Goal: Find contact information

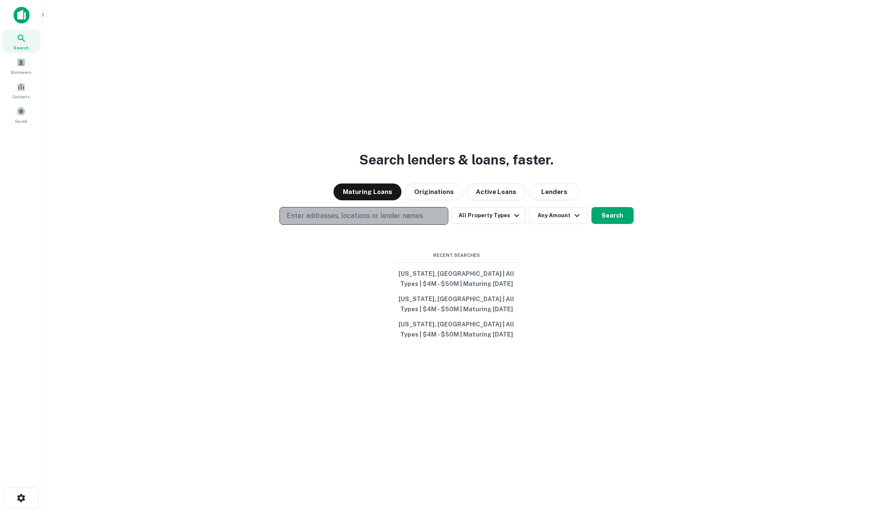
click at [300, 212] on p "Enter addresses, locations or lender names" at bounding box center [355, 216] width 136 height 10
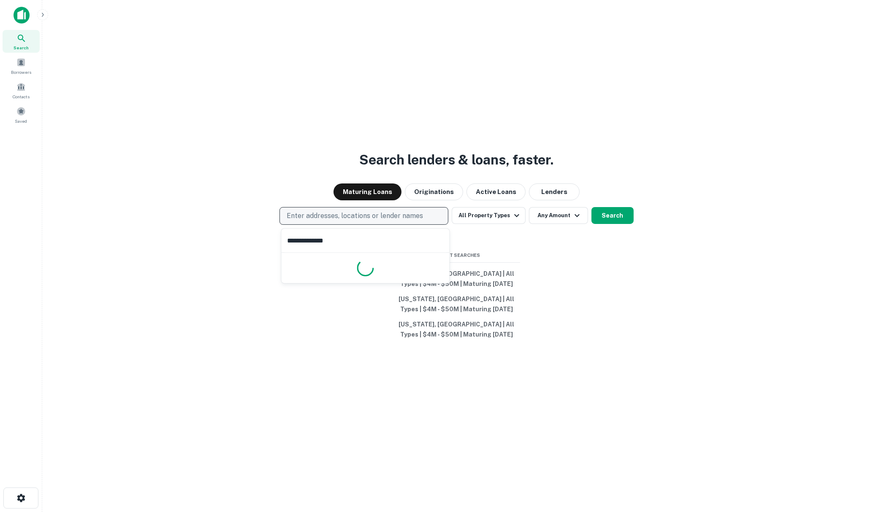
type input "**********"
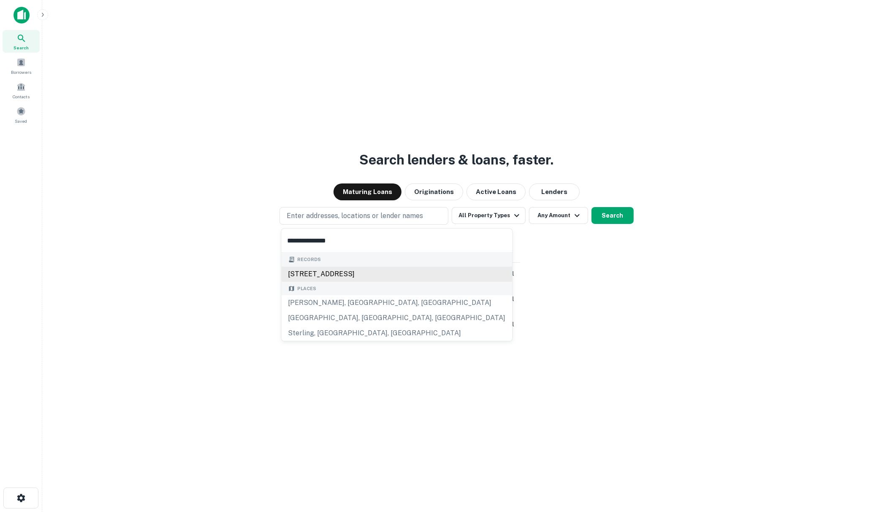
click at [324, 273] on div "2640 ne 32nd st, fort lauderdale, fl, 33306" at bounding box center [396, 274] width 231 height 15
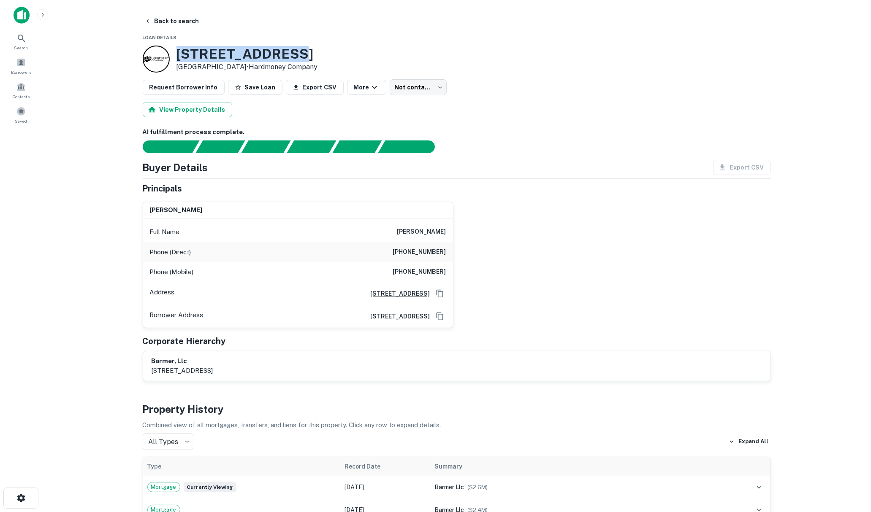
drag, startPoint x: 185, startPoint y: 51, endPoint x: 303, endPoint y: 57, distance: 118.3
click at [303, 57] on h3 "2640 NE 32ND ST" at bounding box center [246, 54] width 141 height 16
click at [151, 19] on button "Back to search" at bounding box center [172, 21] width 62 height 15
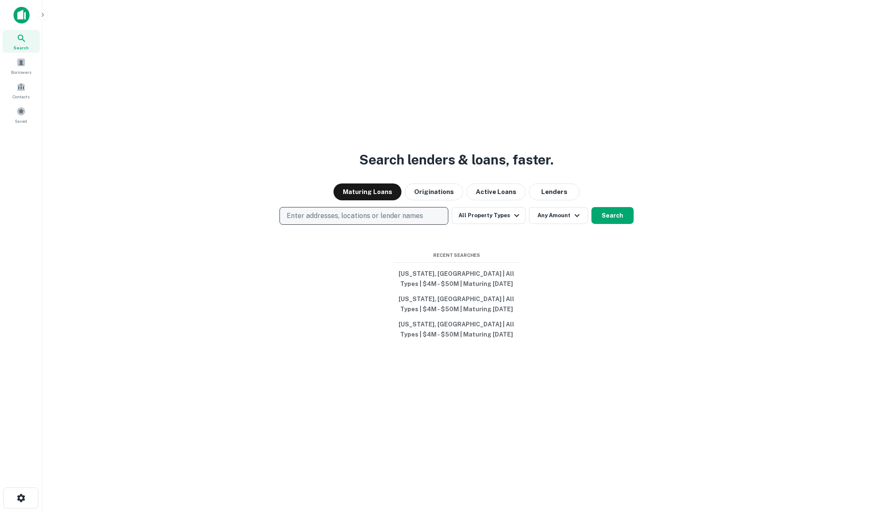
click at [302, 216] on p "Enter addresses, locations or lender names" at bounding box center [355, 216] width 136 height 10
type input "**********"
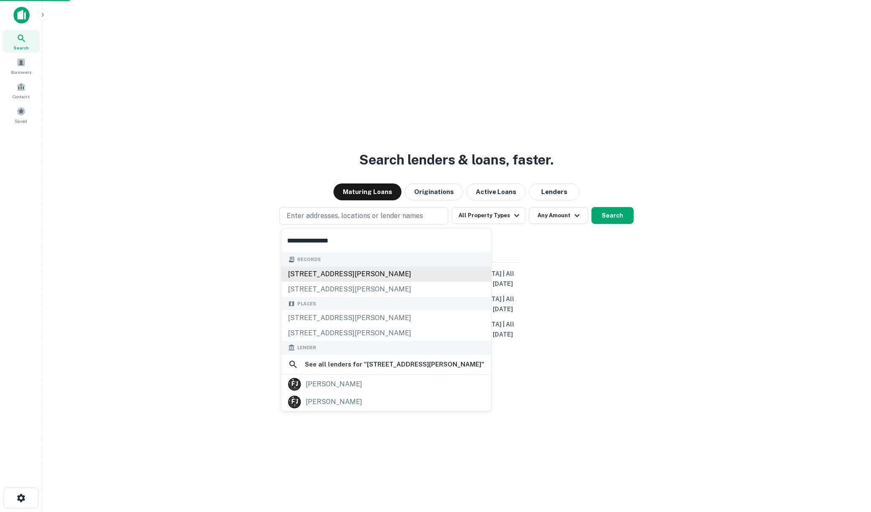
click at [355, 273] on div "210 e fowler ave, tampa, fl, 33612" at bounding box center [386, 274] width 210 height 15
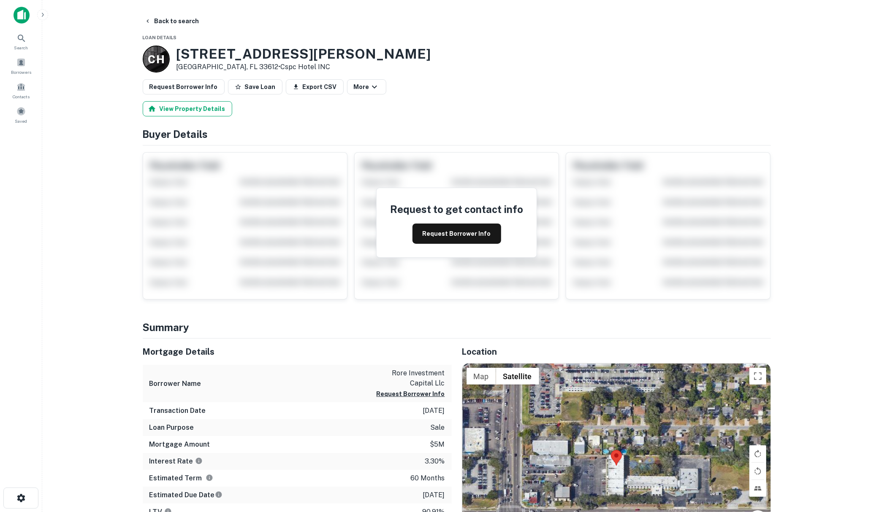
click at [190, 106] on button "View Property Details" at bounding box center [187, 108] width 89 height 15
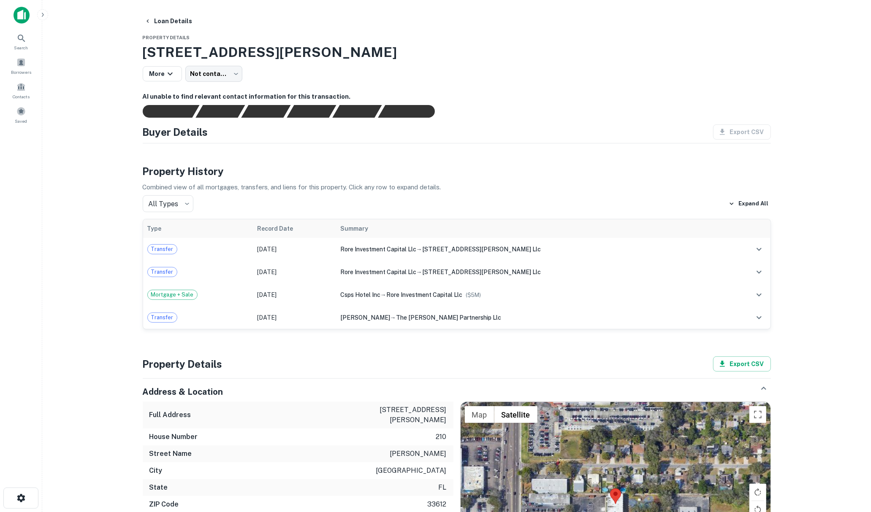
drag, startPoint x: 145, startPoint y: 52, endPoint x: 383, endPoint y: 47, distance: 238.5
click at [383, 47] on h3 "210 E Fowler Ave, Tampa, FL, 33612" at bounding box center [457, 52] width 628 height 20
click at [153, 19] on button "Loan Details" at bounding box center [168, 21] width 55 height 15
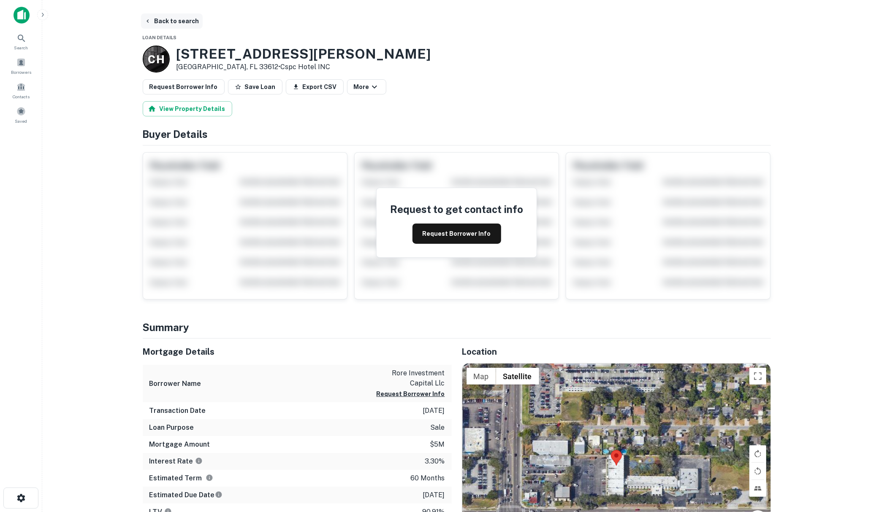
click at [150, 22] on icon "button" at bounding box center [147, 21] width 7 height 7
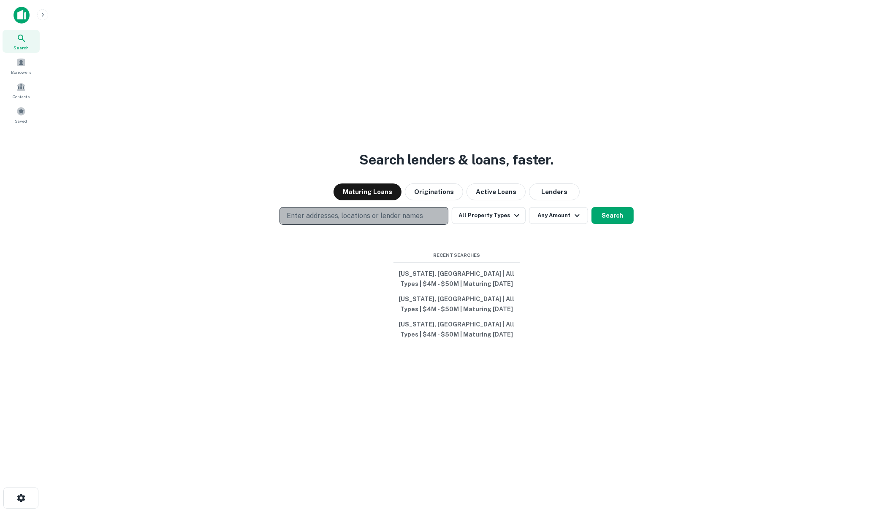
click at [339, 216] on p "Enter addresses, locations or lender names" at bounding box center [355, 216] width 136 height 10
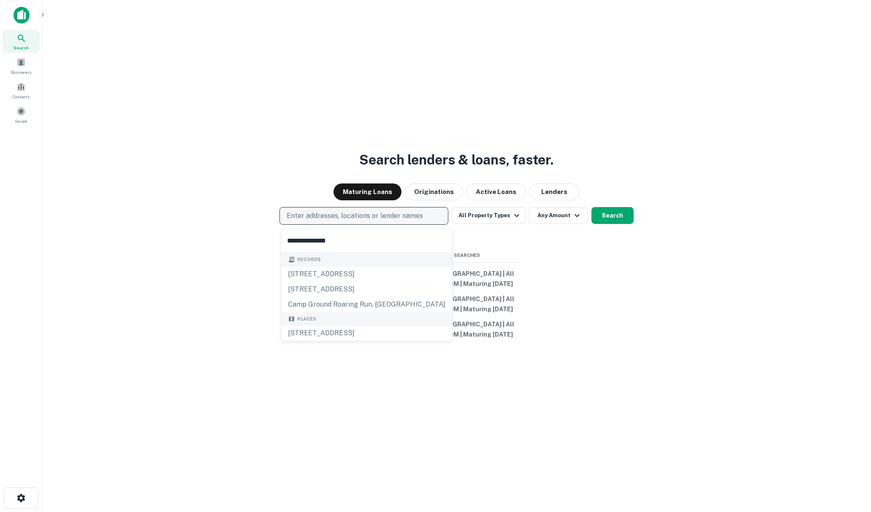
type input "**********"
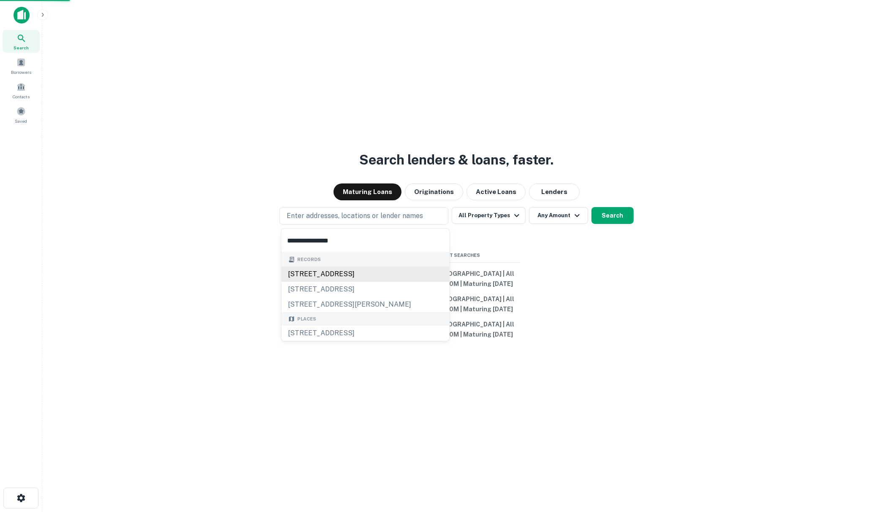
click at [356, 276] on div "2663 roaring gap dr, roaring gap, nc, 28668" at bounding box center [365, 274] width 168 height 15
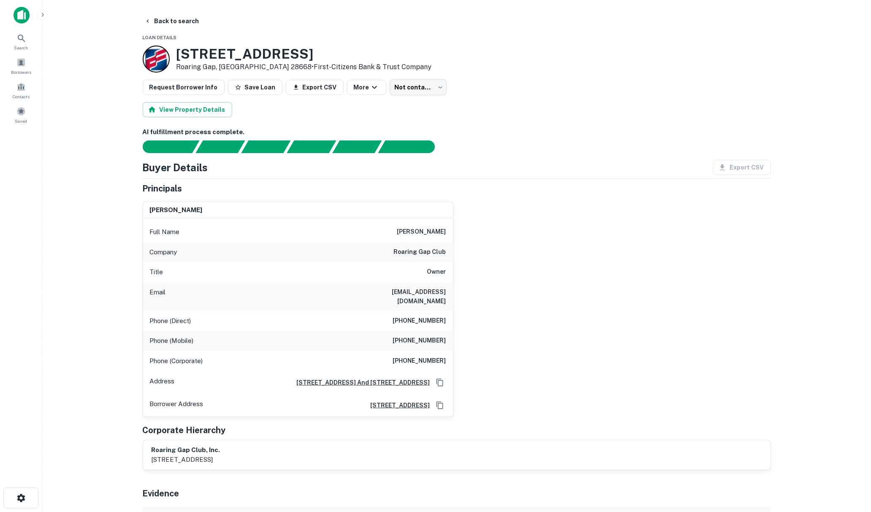
drag, startPoint x: 176, startPoint y: 52, endPoint x: 322, endPoint y: 53, distance: 145.6
click at [322, 53] on h3 "2663 Roaring Gap Dr" at bounding box center [303, 54] width 255 height 16
drag, startPoint x: 378, startPoint y: 292, endPoint x: 437, endPoint y: 292, distance: 59.1
click at [456, 298] on div "stephen j plummer Full Name stephen j plummer Company roaring gap club Title Ow…" at bounding box center [453, 306] width 635 height 222
copy h6 "marcoplum@aol.com"
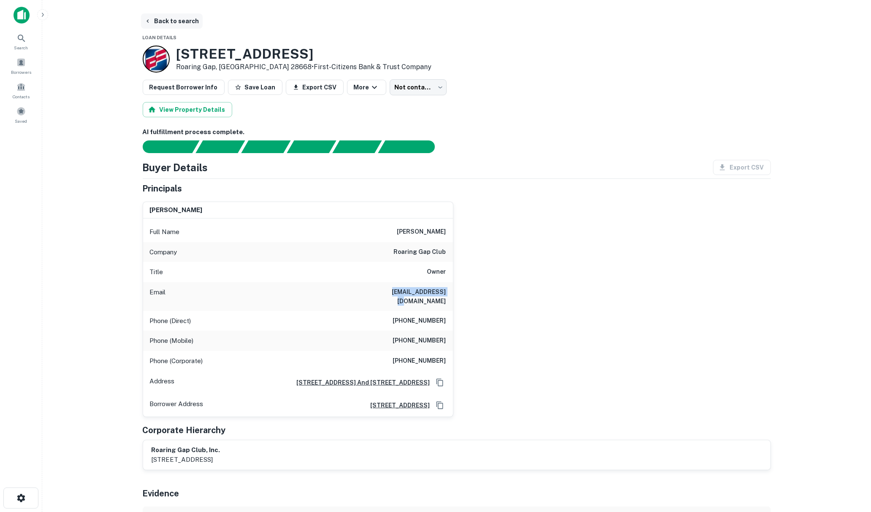
click at [170, 22] on button "Back to search" at bounding box center [172, 21] width 62 height 15
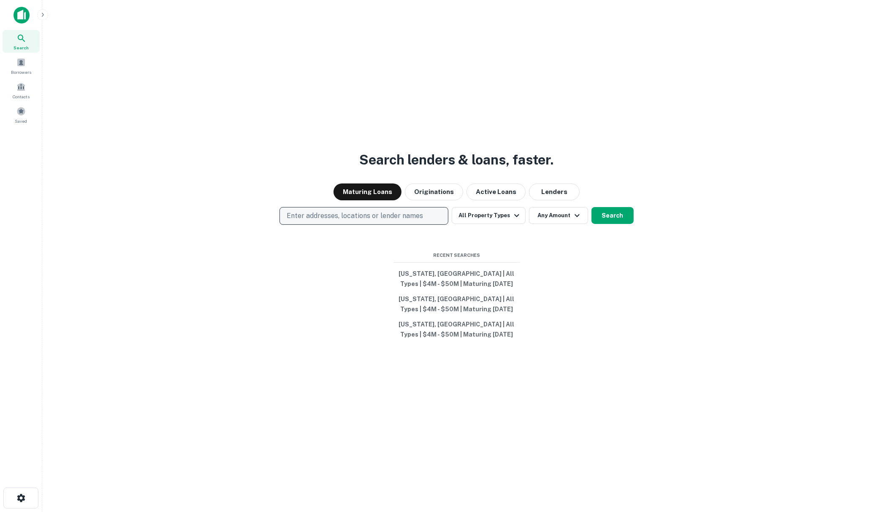
click at [353, 214] on p "Enter addresses, locations or lender names" at bounding box center [355, 216] width 136 height 10
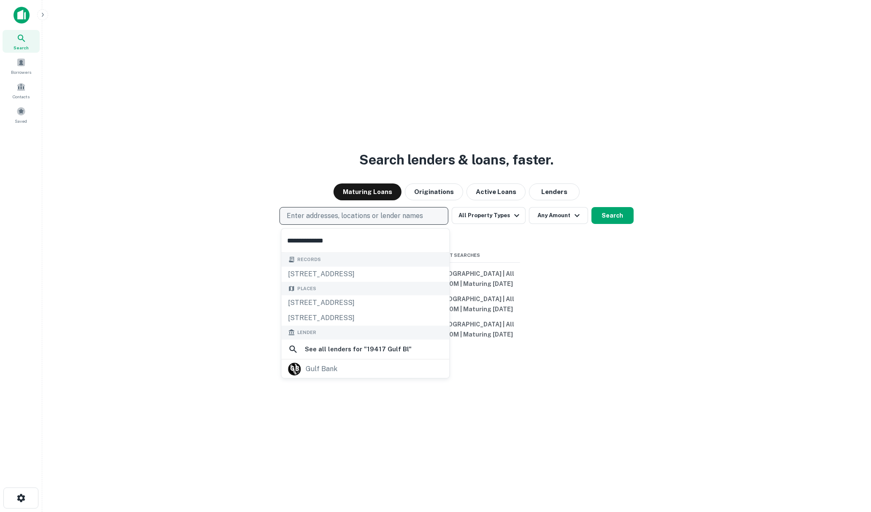
type input "**********"
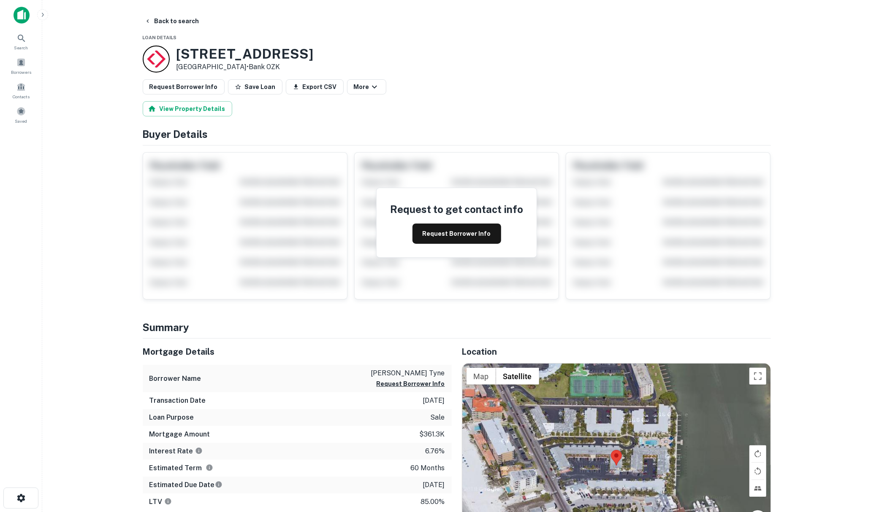
drag, startPoint x: 179, startPoint y: 53, endPoint x: 257, endPoint y: 65, distance: 78.5
click at [257, 65] on div "19417 Gulf Blvd Indian Shores, FL 33785 • Bank OZK" at bounding box center [244, 59] width 137 height 26
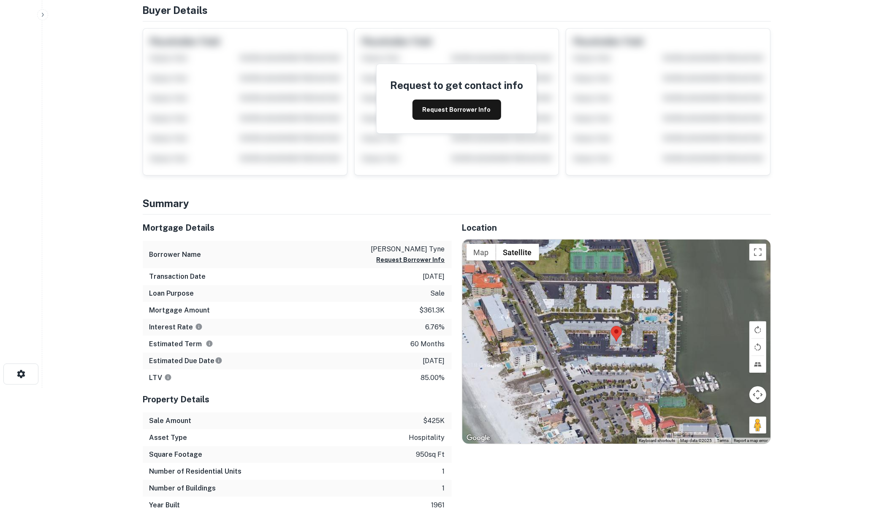
scroll to position [141, 0]
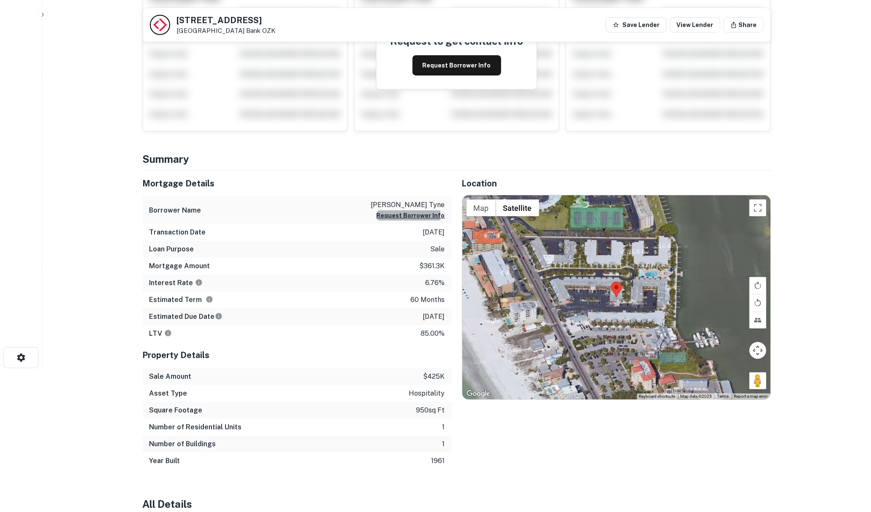
click at [399, 216] on button "Request Borrower Info" at bounding box center [410, 216] width 68 height 10
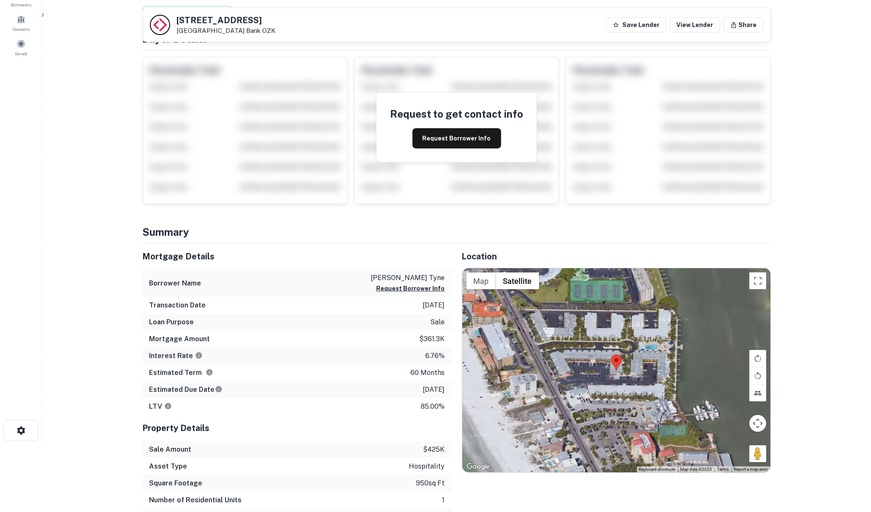
scroll to position [0, 0]
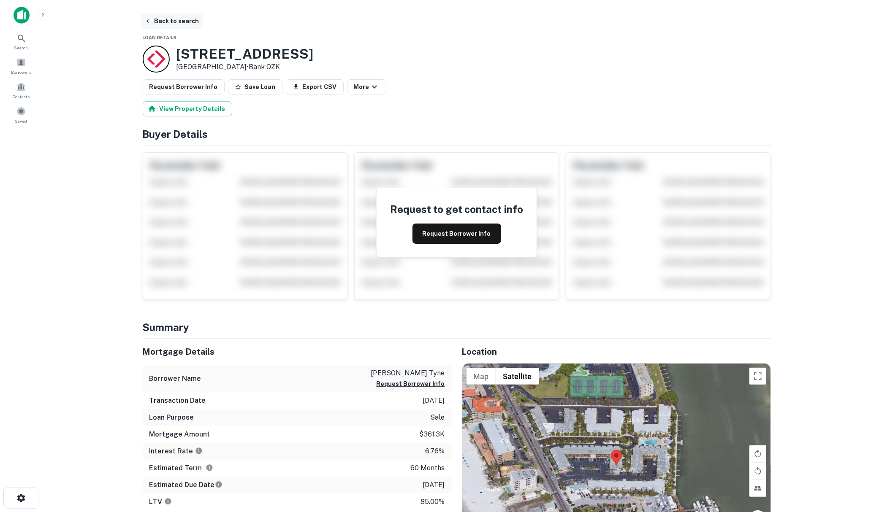
click at [192, 21] on button "Back to search" at bounding box center [172, 21] width 62 height 15
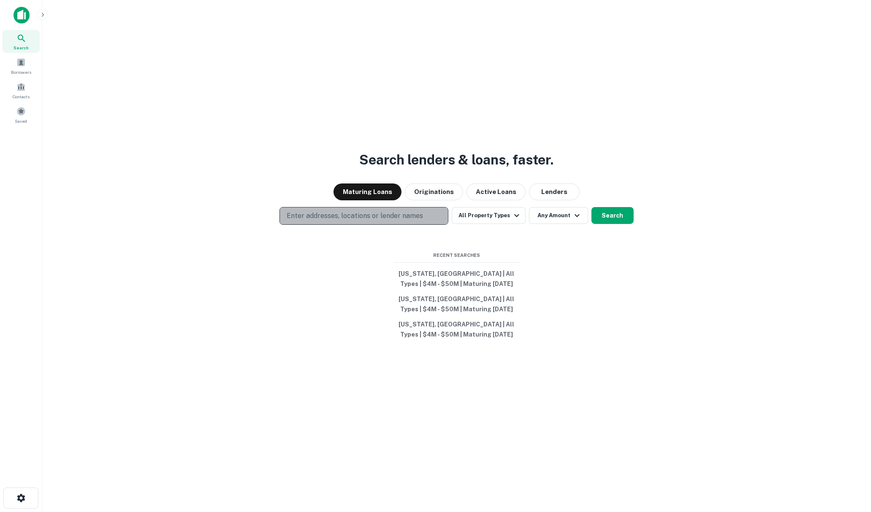
click at [313, 212] on p "Enter addresses, locations or lender names" at bounding box center [355, 216] width 136 height 10
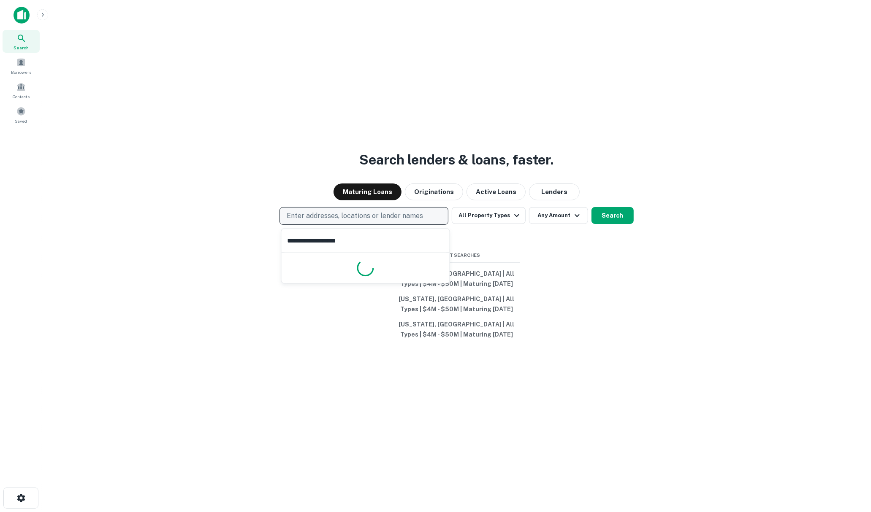
type input "**********"
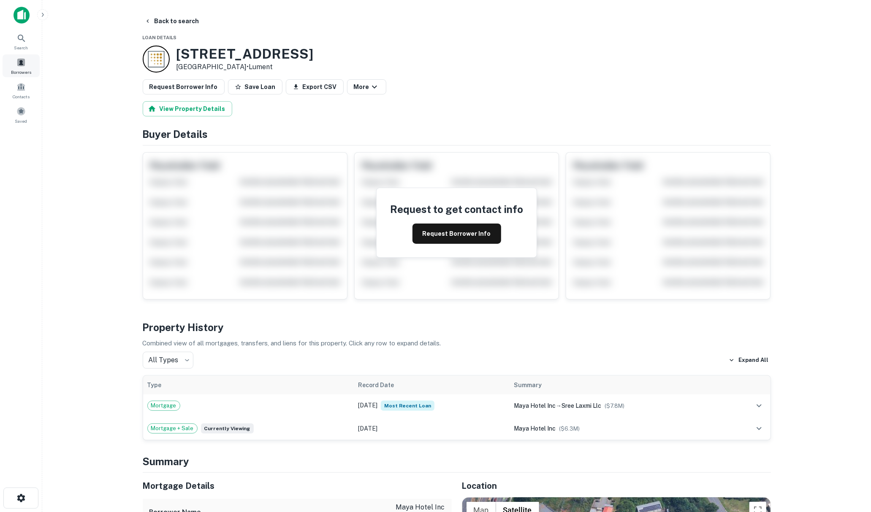
click at [22, 62] on span at bounding box center [20, 62] width 9 height 9
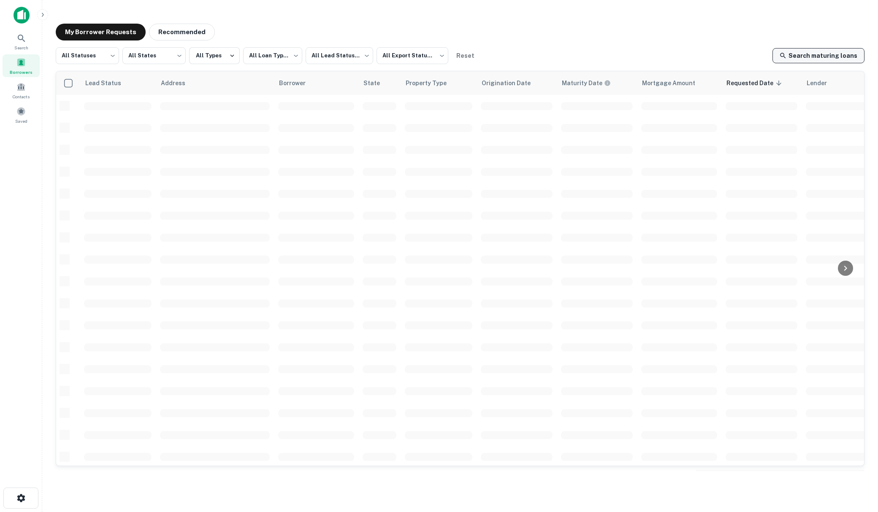
click at [820, 54] on link "Search maturing loans" at bounding box center [818, 55] width 92 height 15
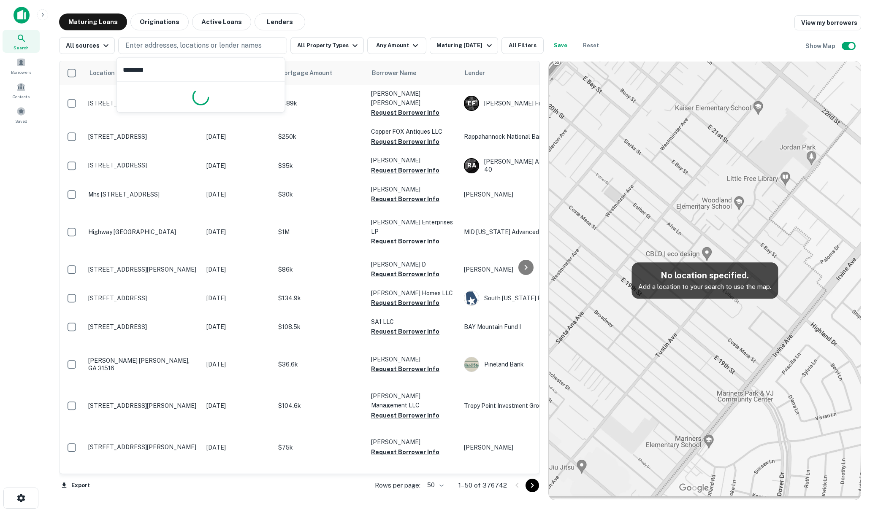
type input "*******"
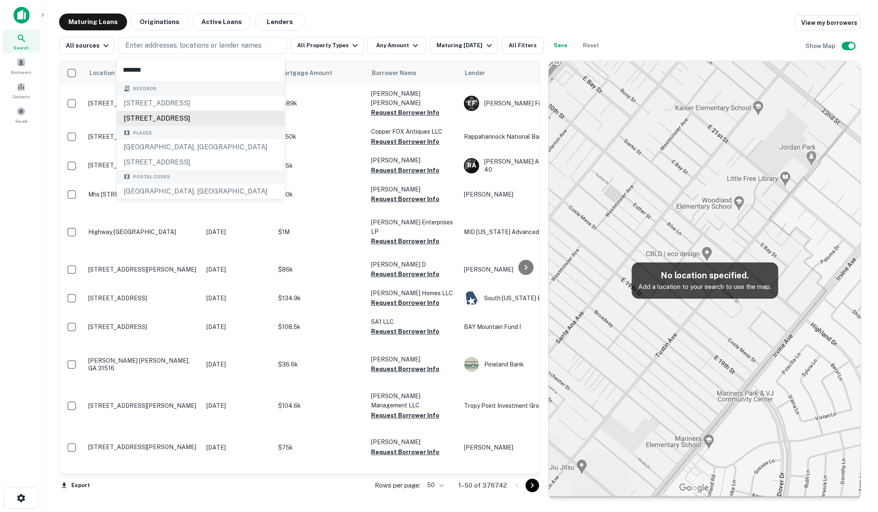
click at [176, 114] on div "7735 university city blvd, charlotte, nc, 28213" at bounding box center [201, 118] width 168 height 15
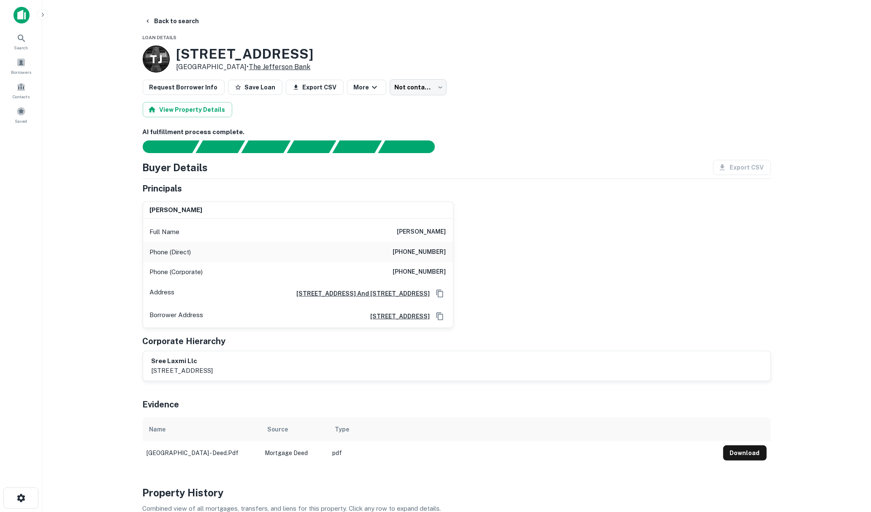
drag, startPoint x: 178, startPoint y: 50, endPoint x: 245, endPoint y: 68, distance: 69.1
click at [245, 68] on div "7735 University City Blvd Charlotte, NC 28213 • The Jefferson Bank" at bounding box center [244, 59] width 137 height 26
click at [152, 22] on button "Back to search" at bounding box center [172, 21] width 62 height 15
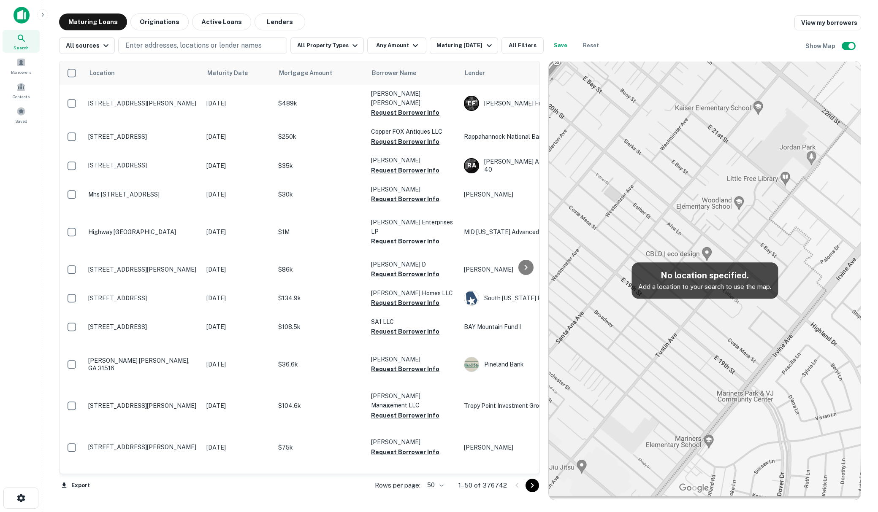
click at [19, 14] on img at bounding box center [22, 15] width 16 height 17
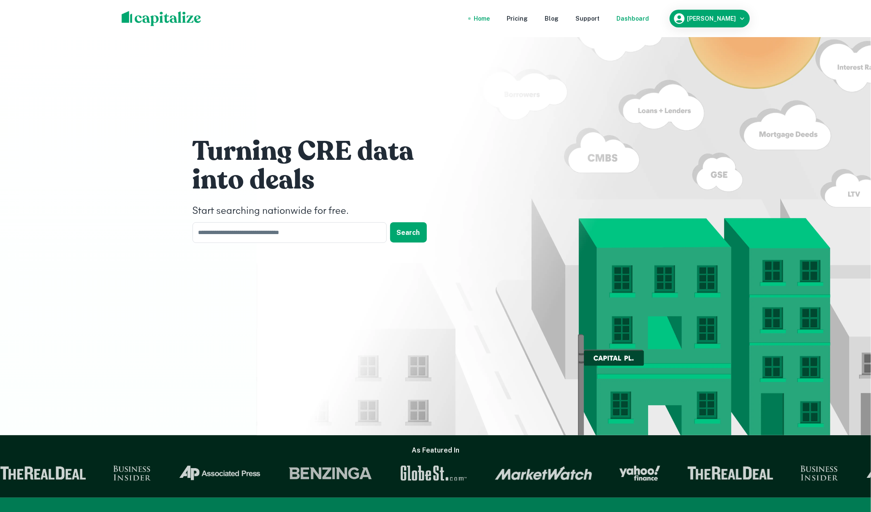
click at [647, 16] on div "Dashboard" at bounding box center [633, 18] width 32 height 9
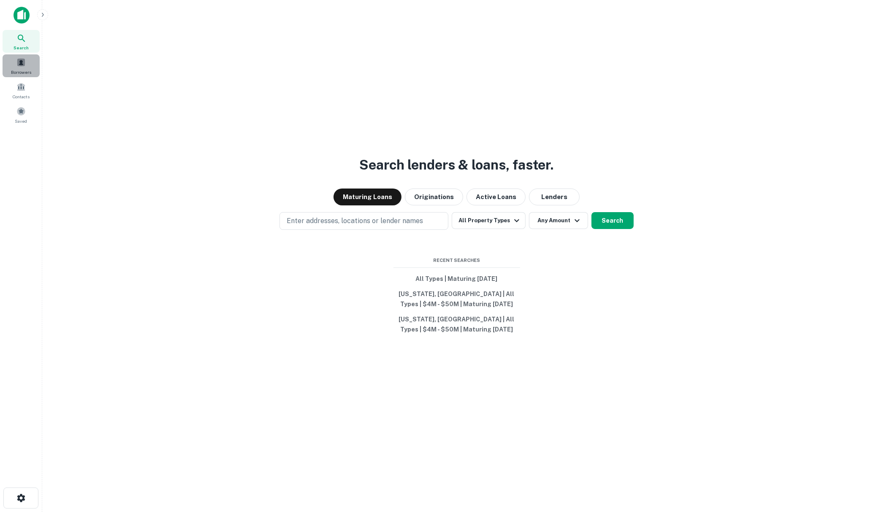
click at [18, 59] on span at bounding box center [20, 62] width 9 height 9
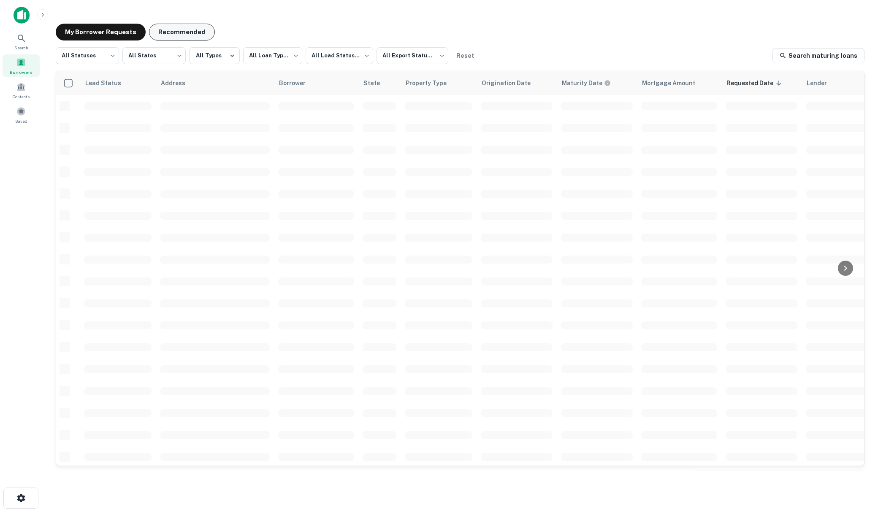
click at [184, 28] on button "Recommended" at bounding box center [182, 32] width 66 height 17
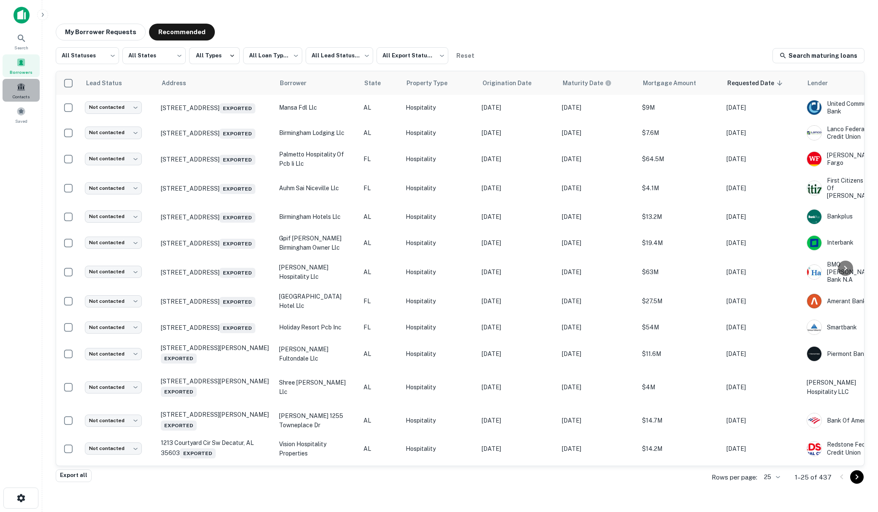
click at [20, 89] on span at bounding box center [20, 86] width 9 height 9
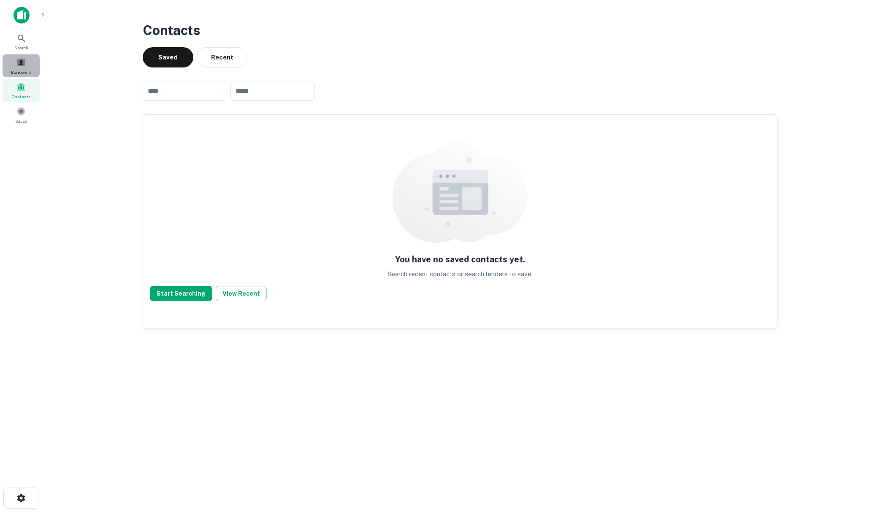
click at [20, 65] on span at bounding box center [20, 62] width 9 height 9
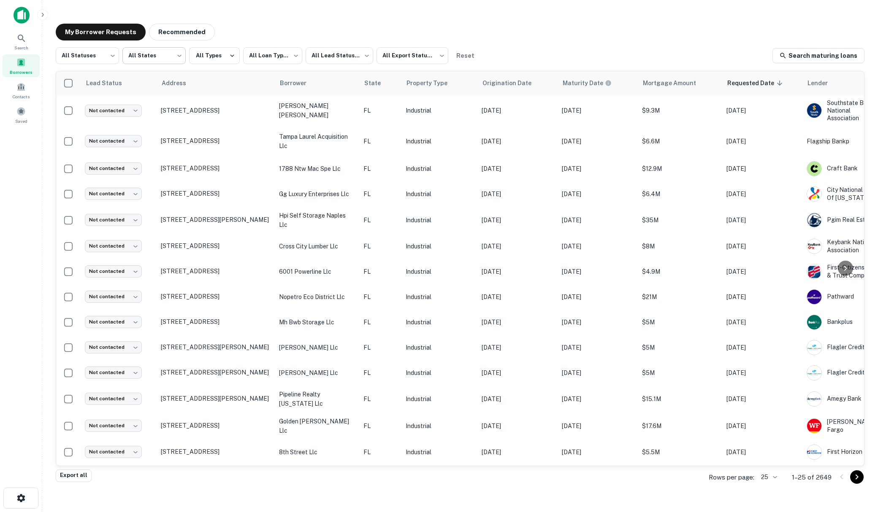
click at [173, 30] on button "Recommended" at bounding box center [182, 32] width 66 height 17
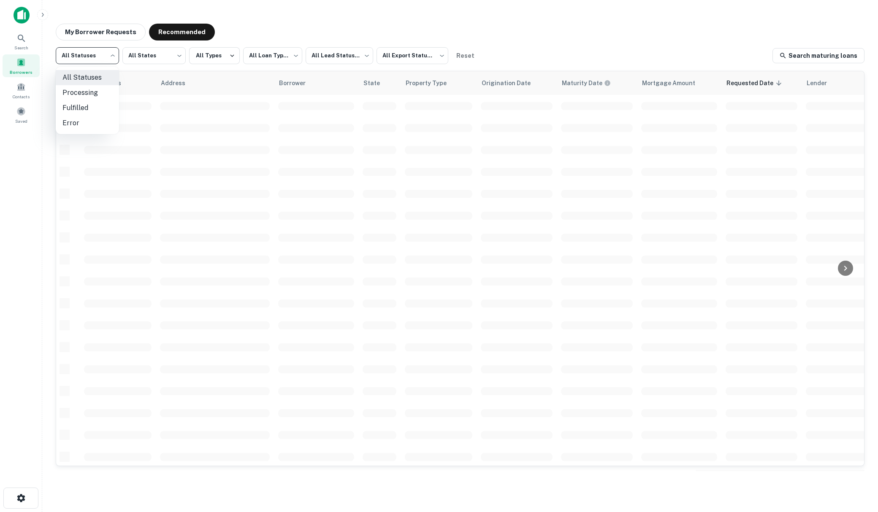
click at [110, 54] on body "**********" at bounding box center [439, 256] width 878 height 512
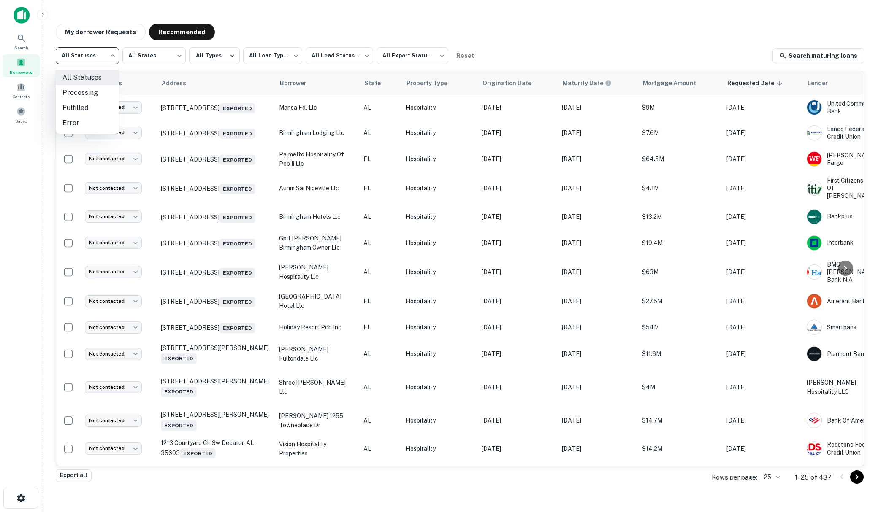
click at [188, 30] on div at bounding box center [439, 256] width 878 height 512
click at [20, 36] on icon at bounding box center [21, 38] width 10 height 10
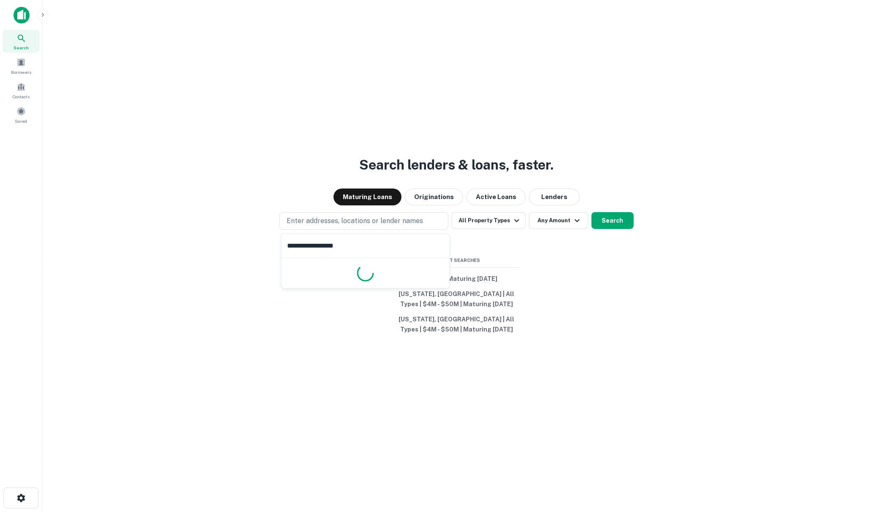
type input "**********"
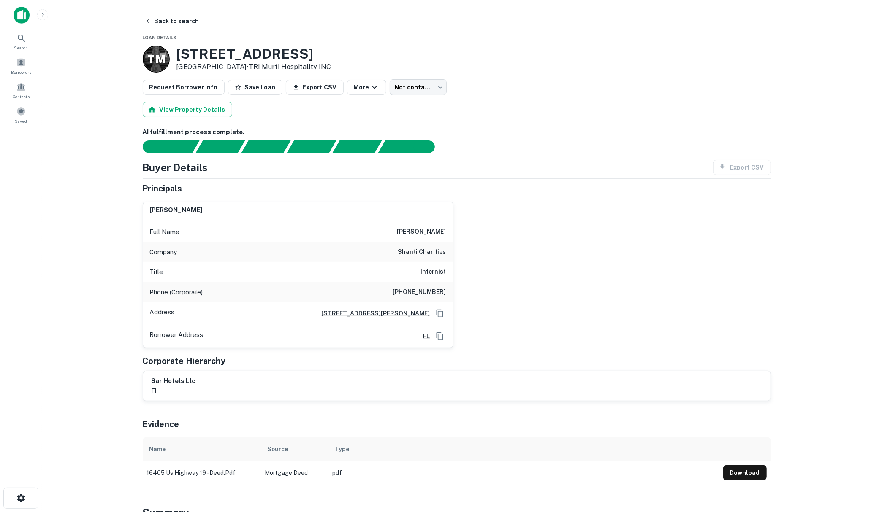
drag, startPoint x: 179, startPoint y: 55, endPoint x: 243, endPoint y: 70, distance: 65.0
click at [243, 70] on div "[STREET_ADDRESS] • TRI Murti Hospitality INC" at bounding box center [253, 59] width 155 height 26
click at [182, 62] on p "[GEOGRAPHIC_DATA] • TRI Murti Hospitality INC" at bounding box center [253, 67] width 155 height 10
drag, startPoint x: 178, startPoint y: 55, endPoint x: 243, endPoint y: 68, distance: 66.2
click at [243, 68] on div "[STREET_ADDRESS] • TRI Murti Hospitality INC" at bounding box center [253, 59] width 155 height 26
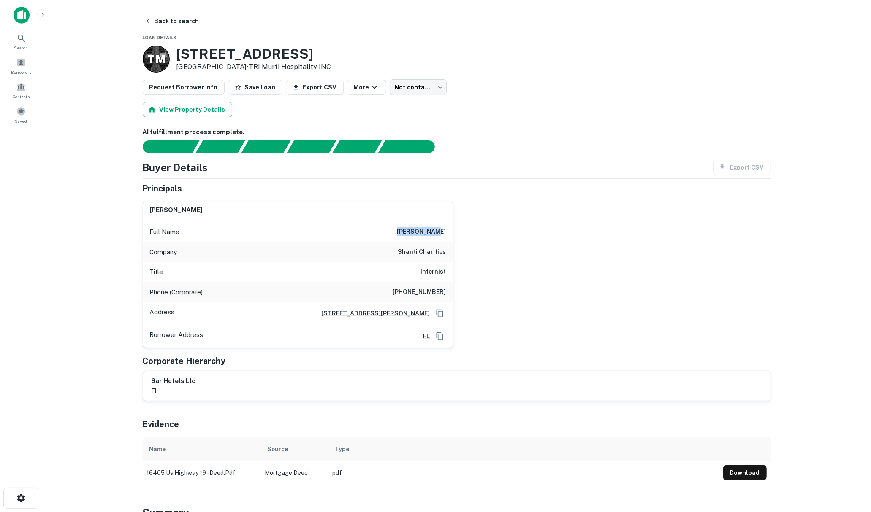
drag, startPoint x: 405, startPoint y: 232, endPoint x: 452, endPoint y: 231, distance: 46.4
click at [452, 231] on div "Full Name [PERSON_NAME]" at bounding box center [298, 232] width 310 height 20
copy h6 "[PERSON_NAME]"
drag, startPoint x: 397, startPoint y: 292, endPoint x: 440, endPoint y: 288, distance: 43.6
click at [452, 289] on div "Phone (Corporate) [PHONE_NUMBER]" at bounding box center [298, 292] width 310 height 20
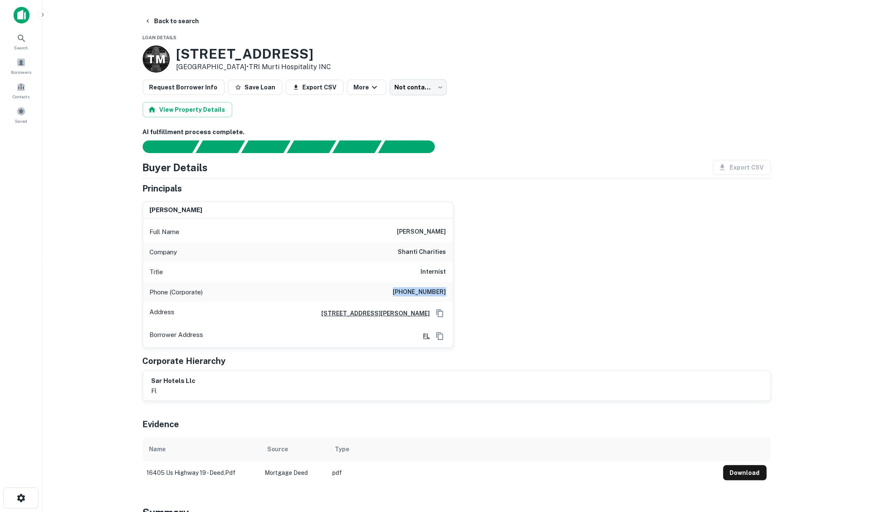
copy h6 "[PHONE_NUMBER]"
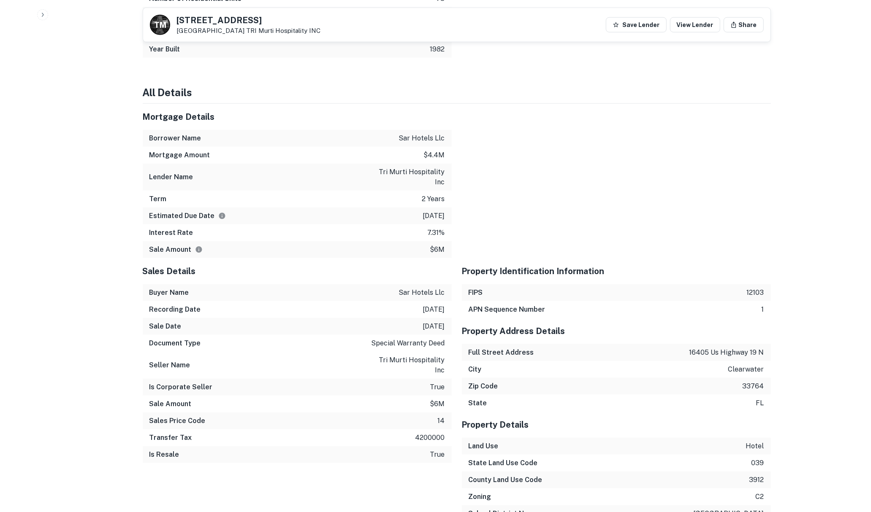
scroll to position [750, 0]
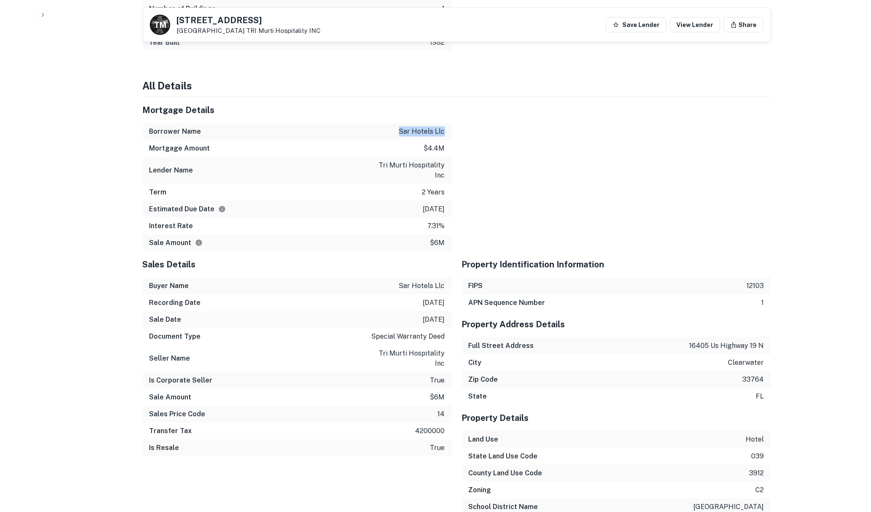
drag, startPoint x: 399, startPoint y: 131, endPoint x: 444, endPoint y: 132, distance: 45.6
click at [444, 132] on div "Borrower Name sar hotels llc" at bounding box center [297, 131] width 309 height 17
copy p "sar hotels llc"
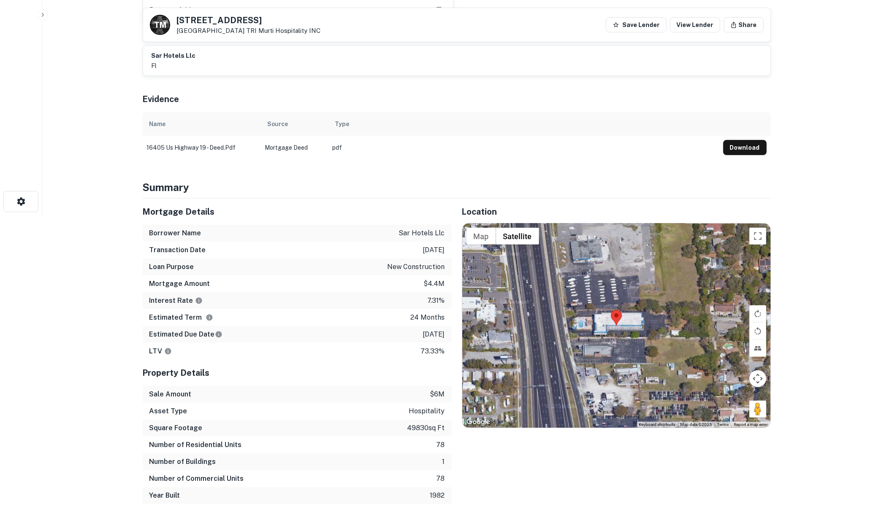
scroll to position [15, 0]
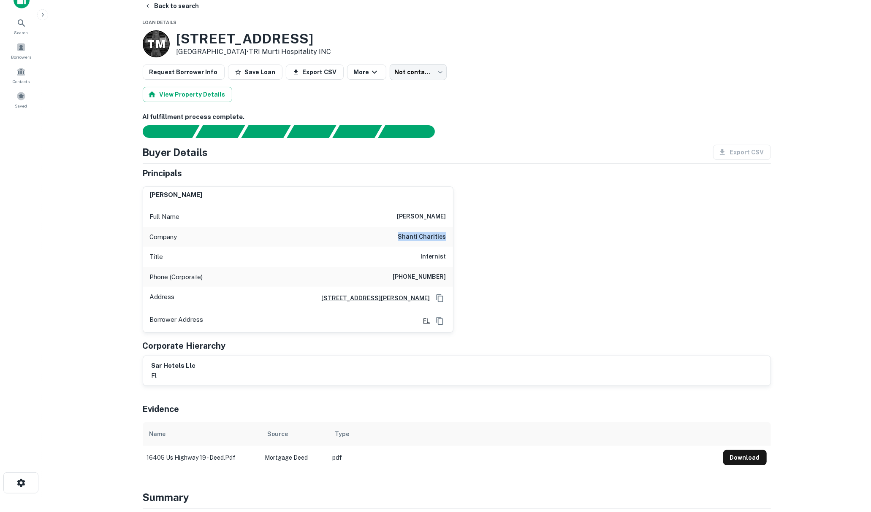
drag, startPoint x: 398, startPoint y: 237, endPoint x: 455, endPoint y: 238, distance: 56.6
click at [455, 238] on div "[PERSON_NAME] Full Name [PERSON_NAME] Company shanti charities Title Internist …" at bounding box center [453, 257] width 635 height 154
copy h6 "shanti charities"
